Goal: Obtain resource: Obtain resource

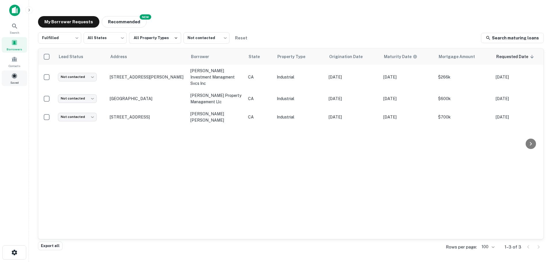
click at [12, 78] on span at bounding box center [14, 76] width 6 height 6
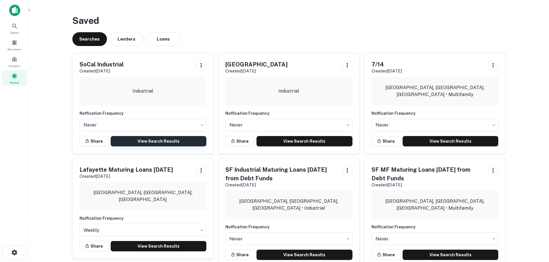
click at [144, 141] on link "View Search Results" at bounding box center [159, 141] width 96 height 10
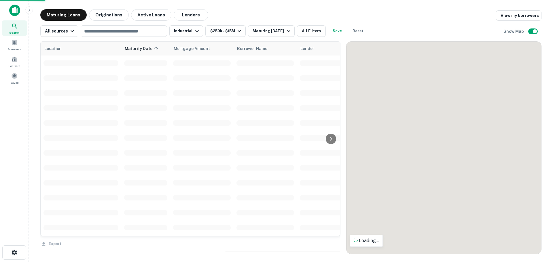
drag, startPoint x: 471, startPoint y: 186, endPoint x: 478, endPoint y: 197, distance: 13.8
click at [447, 162] on div "To activate drag with keyboard, press Alt + Enter. Once in keyboard drag state,…" at bounding box center [444, 148] width 195 height 212
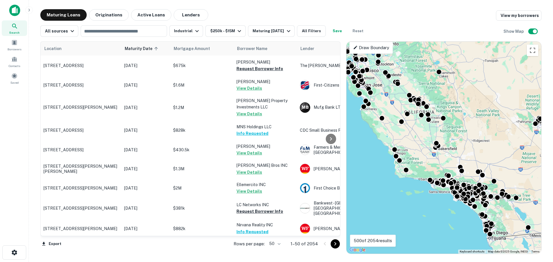
drag, startPoint x: 478, startPoint y: 202, endPoint x: 425, endPoint y: 171, distance: 62.1
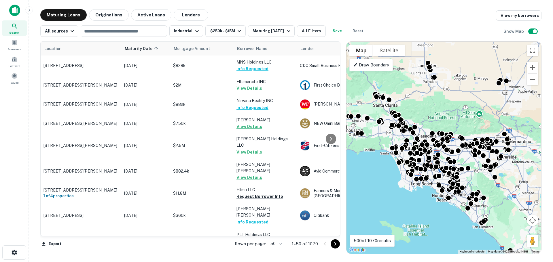
drag, startPoint x: 510, startPoint y: 173, endPoint x: 468, endPoint y: 184, distance: 42.8
click at [468, 184] on div "To activate drag with keyboard, press Alt + Enter. Once in keyboard drag state,…" at bounding box center [444, 148] width 195 height 212
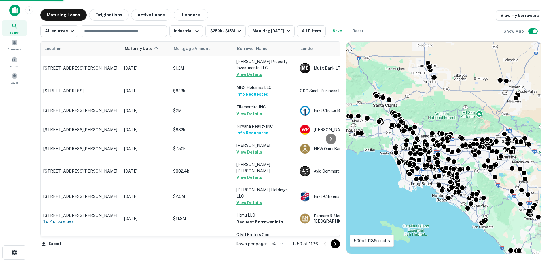
click at [332, 245] on icon "Go to next page" at bounding box center [335, 244] width 7 height 7
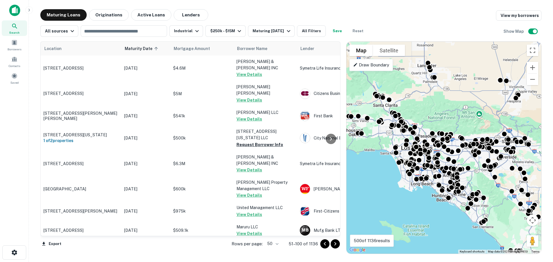
click at [334, 244] on icon "Go to next page" at bounding box center [335, 244] width 7 height 7
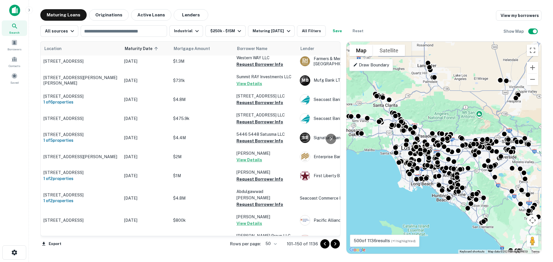
scroll to position [58, 0]
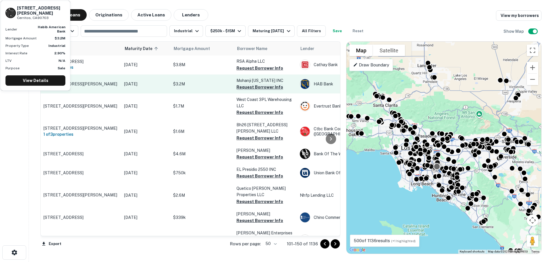
click at [254, 91] on button "Request Borrower Info" at bounding box center [259, 87] width 47 height 7
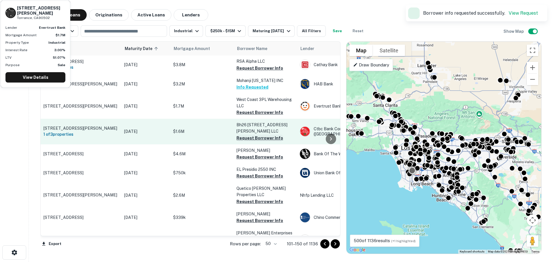
click at [254, 115] on button "Request Borrower Info" at bounding box center [259, 112] width 47 height 7
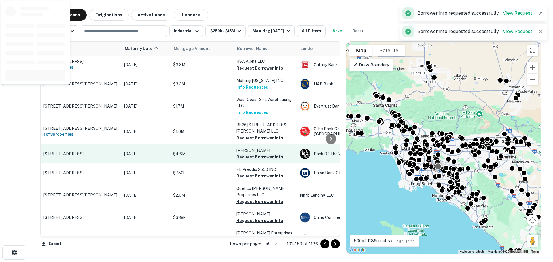
click at [253, 159] on button "Request Borrower Info" at bounding box center [259, 157] width 47 height 7
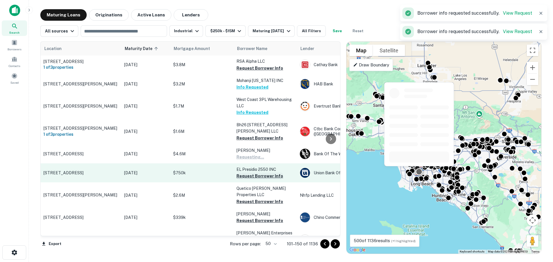
click at [252, 180] on button "Request Borrower Info" at bounding box center [259, 176] width 47 height 7
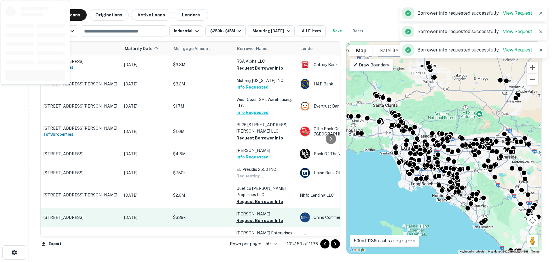
scroll to position [115, 0]
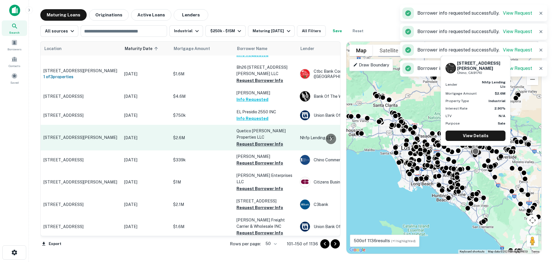
click at [252, 148] on button "Request Borrower Info" at bounding box center [259, 144] width 47 height 7
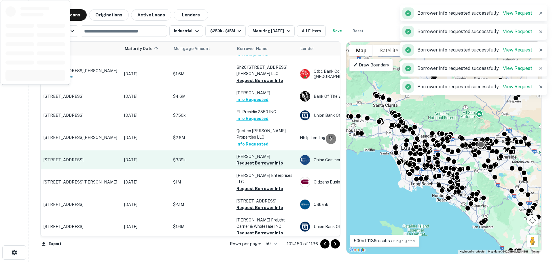
click at [251, 167] on button "Request Borrower Info" at bounding box center [259, 163] width 47 height 7
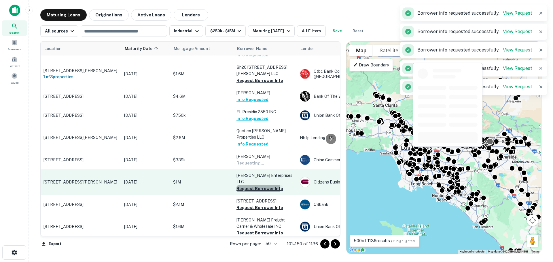
click at [250, 186] on button "Request Borrower Info" at bounding box center [259, 189] width 47 height 7
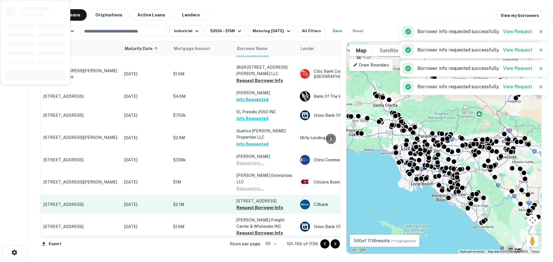
click at [253, 206] on button "Request Borrower Info" at bounding box center [259, 208] width 47 height 7
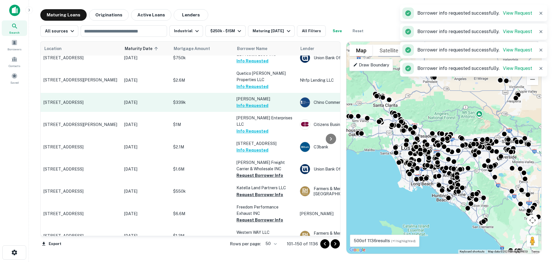
scroll to position [230, 0]
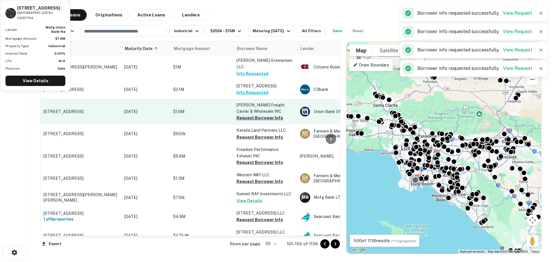
click at [259, 115] on button "Request Borrower Info" at bounding box center [259, 118] width 47 height 7
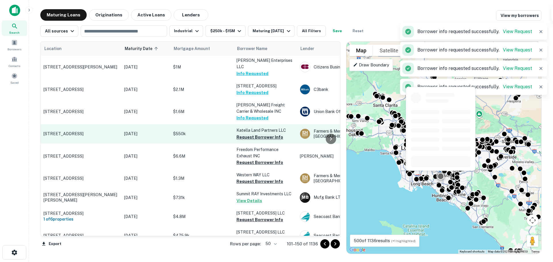
click at [257, 134] on button "Request Borrower Info" at bounding box center [259, 137] width 47 height 7
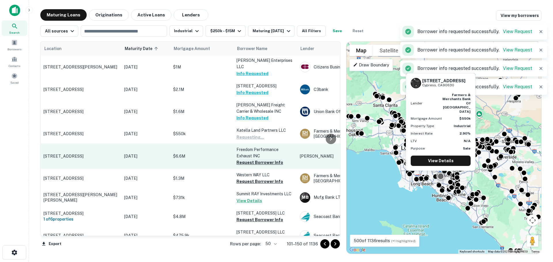
click at [255, 160] on button "Request Borrower Info" at bounding box center [259, 162] width 47 height 7
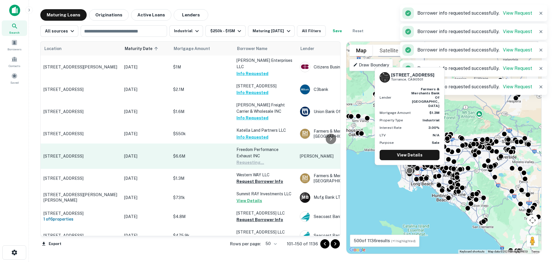
click at [253, 178] on button "Request Borrower Info" at bounding box center [259, 181] width 47 height 7
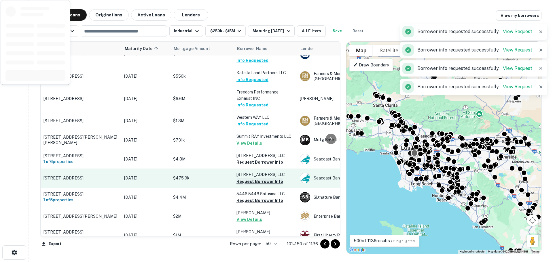
scroll to position [346, 0]
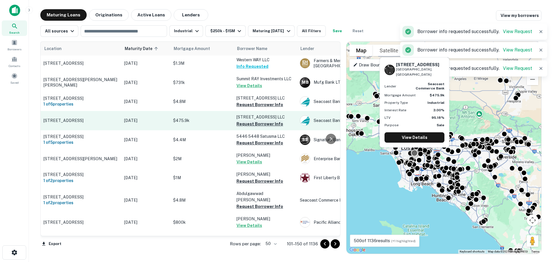
click at [249, 125] on button "Request Borrower Info" at bounding box center [259, 124] width 47 height 7
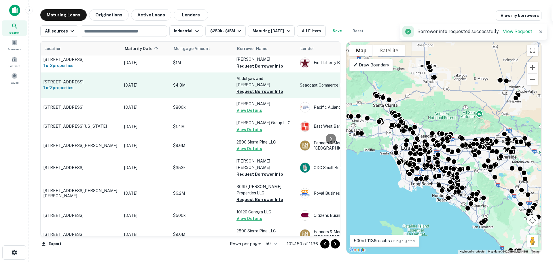
scroll to position [518, 0]
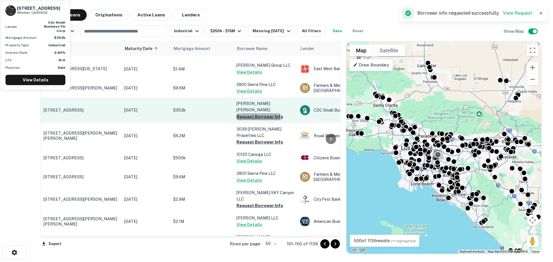
click at [254, 118] on button "Request Borrower Info" at bounding box center [259, 116] width 47 height 7
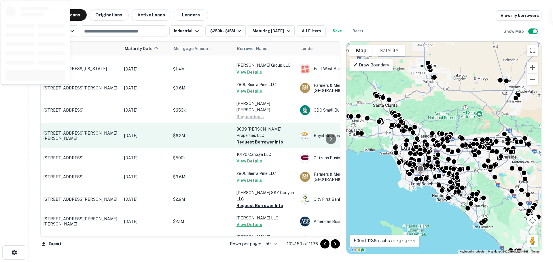
click at [250, 139] on button "Request Borrower Info" at bounding box center [259, 142] width 47 height 7
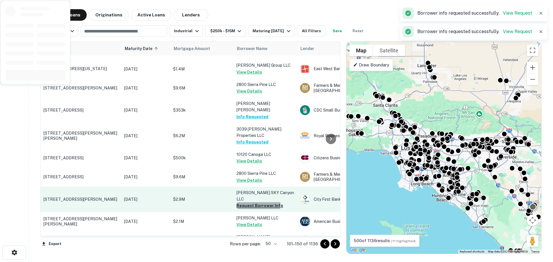
click at [248, 202] on button "Request Borrower Info" at bounding box center [259, 205] width 47 height 7
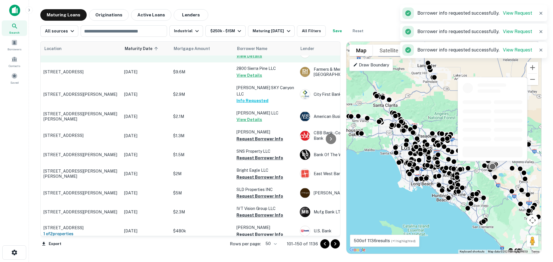
scroll to position [634, 0]
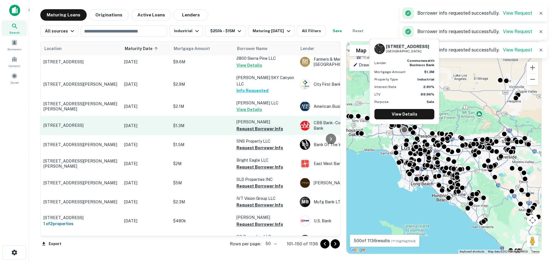
click at [247, 126] on button "Request Borrower Info" at bounding box center [259, 129] width 47 height 7
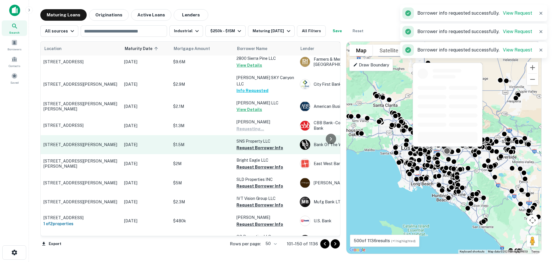
drag, startPoint x: 248, startPoint y: 137, endPoint x: 247, endPoint y: 142, distance: 4.7
click at [248, 145] on button "Request Borrower Info" at bounding box center [259, 148] width 47 height 7
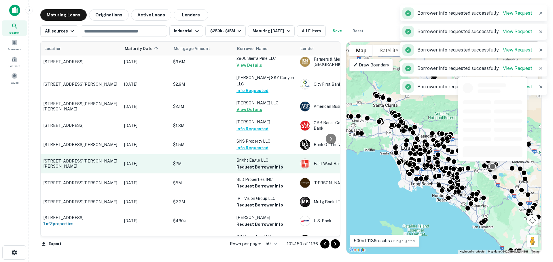
click at [245, 164] on button "Request Borrower Info" at bounding box center [259, 167] width 47 height 7
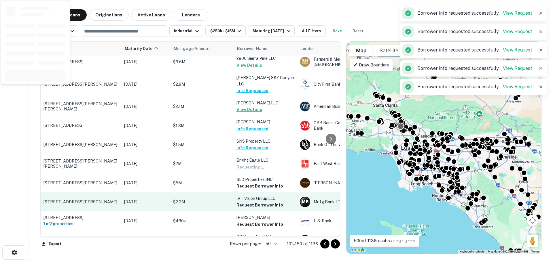
click at [247, 183] on button "Request Borrower Info" at bounding box center [259, 186] width 47 height 7
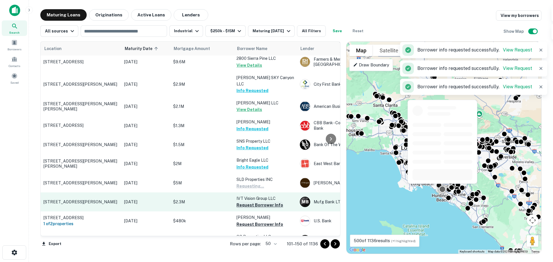
click at [248, 202] on button "Request Borrower Info" at bounding box center [259, 205] width 47 height 7
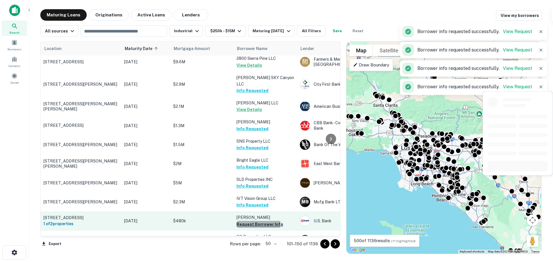
click at [249, 221] on button "Request Borrower Info" at bounding box center [259, 224] width 47 height 7
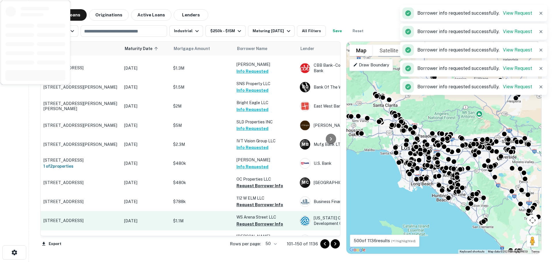
scroll to position [749, 0]
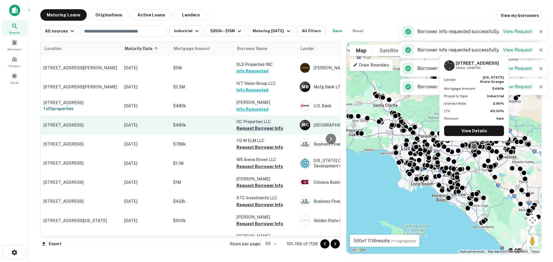
click at [258, 125] on button "Request Borrower Info" at bounding box center [259, 128] width 47 height 7
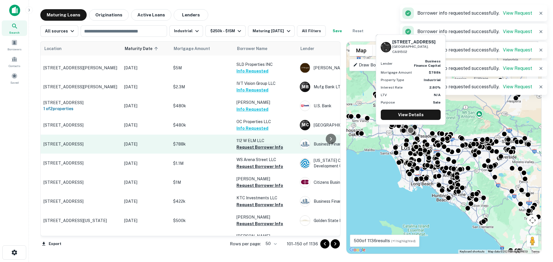
click at [256, 144] on button "Request Borrower Info" at bounding box center [259, 147] width 47 height 7
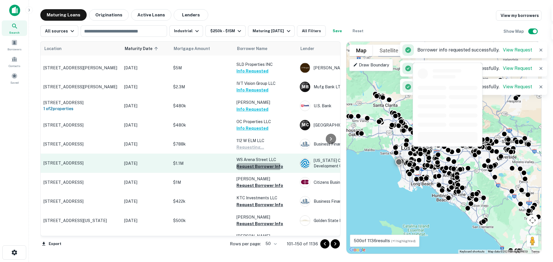
click at [254, 163] on button "Request Borrower Info" at bounding box center [259, 166] width 47 height 7
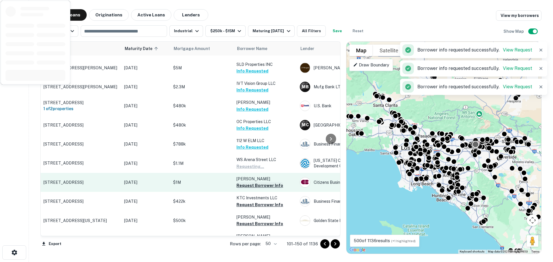
click at [253, 182] on button "Request Borrower Info" at bounding box center [259, 185] width 47 height 7
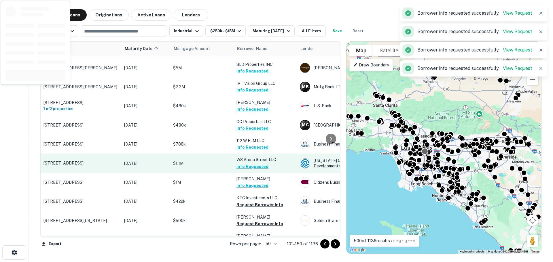
scroll to position [807, 0]
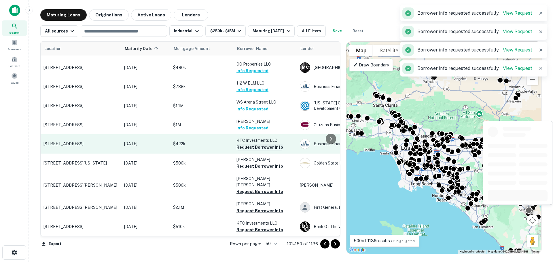
click at [253, 144] on button "Request Borrower Info" at bounding box center [259, 147] width 47 height 7
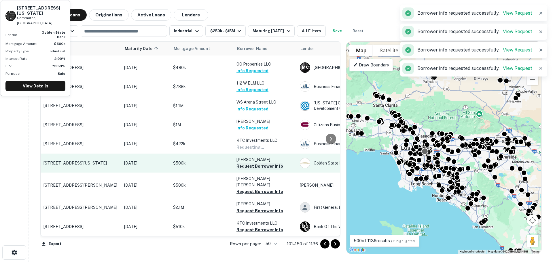
click at [253, 163] on button "Request Borrower Info" at bounding box center [259, 166] width 47 height 7
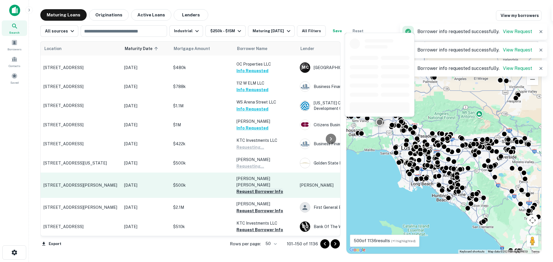
click at [251, 188] on button "Request Borrower Info" at bounding box center [259, 191] width 47 height 7
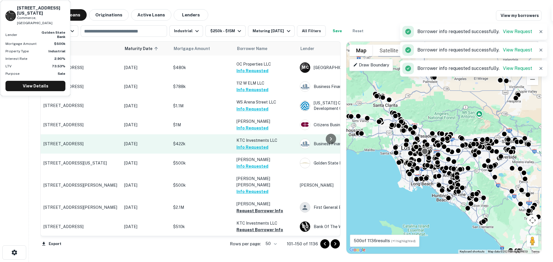
scroll to position [836, 0]
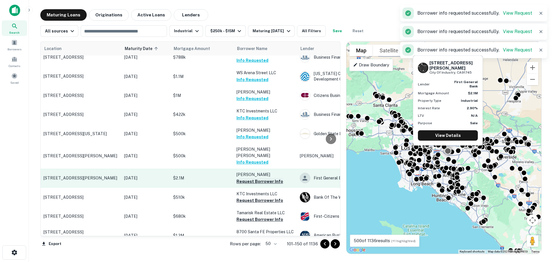
click at [245, 178] on button "Request Borrower Info" at bounding box center [259, 181] width 47 height 7
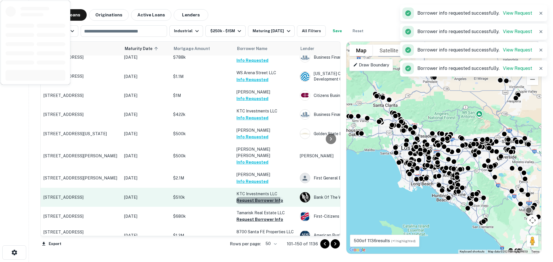
click at [245, 197] on button "Request Borrower Info" at bounding box center [259, 200] width 47 height 7
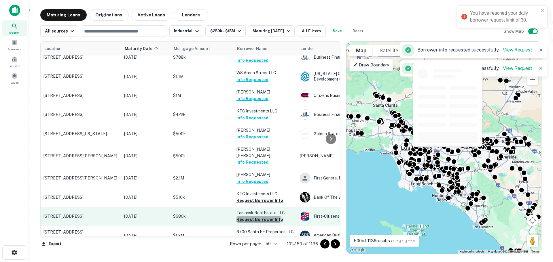
click at [248, 216] on button "Request Borrower Info" at bounding box center [259, 219] width 47 height 7
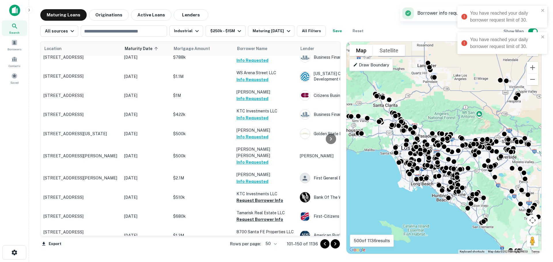
click at [16, 29] on icon at bounding box center [14, 26] width 7 height 7
